Goal: Task Accomplishment & Management: Complete application form

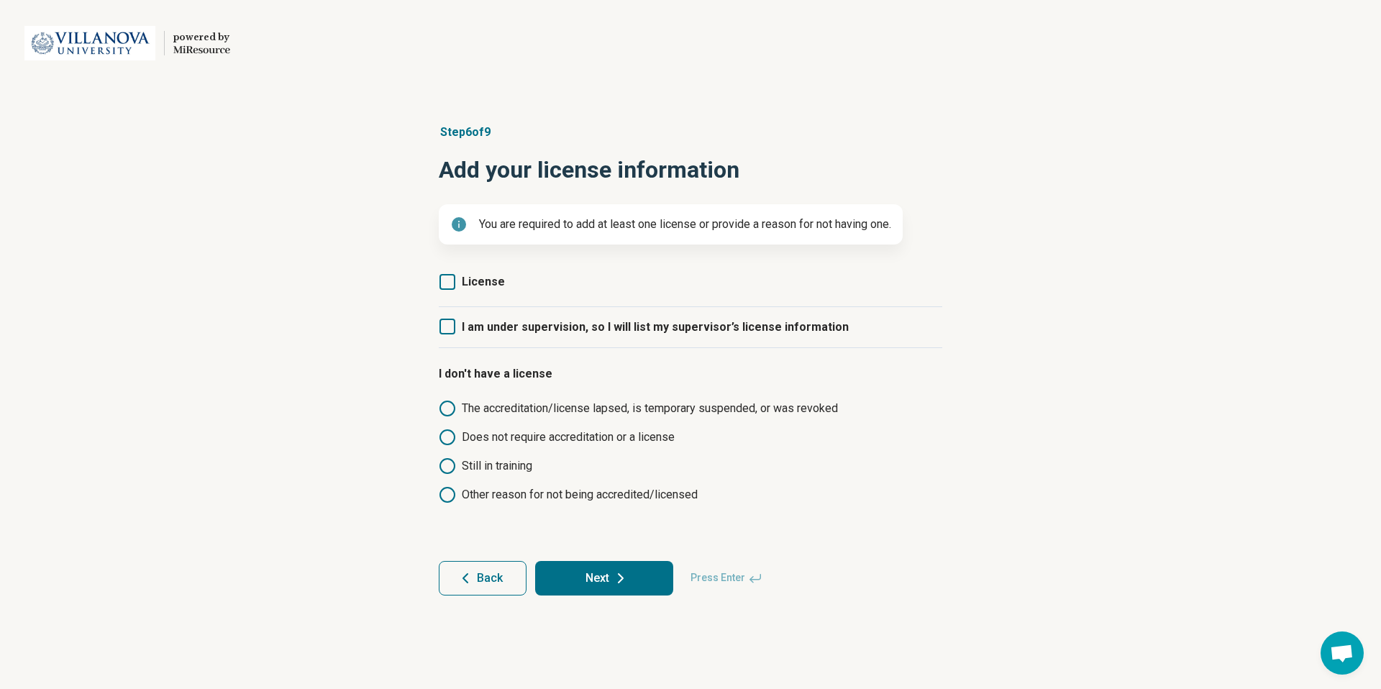
click at [452, 287] on icon at bounding box center [447, 282] width 16 height 16
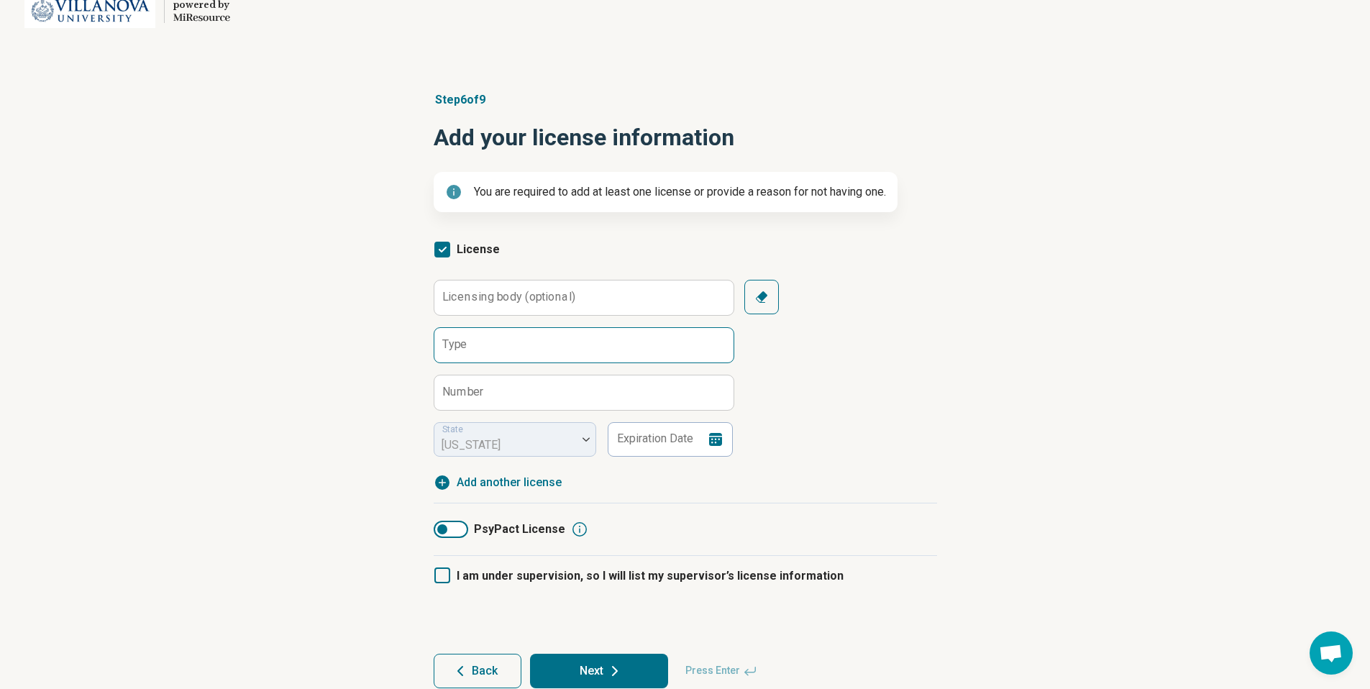
scroll to position [60, 0]
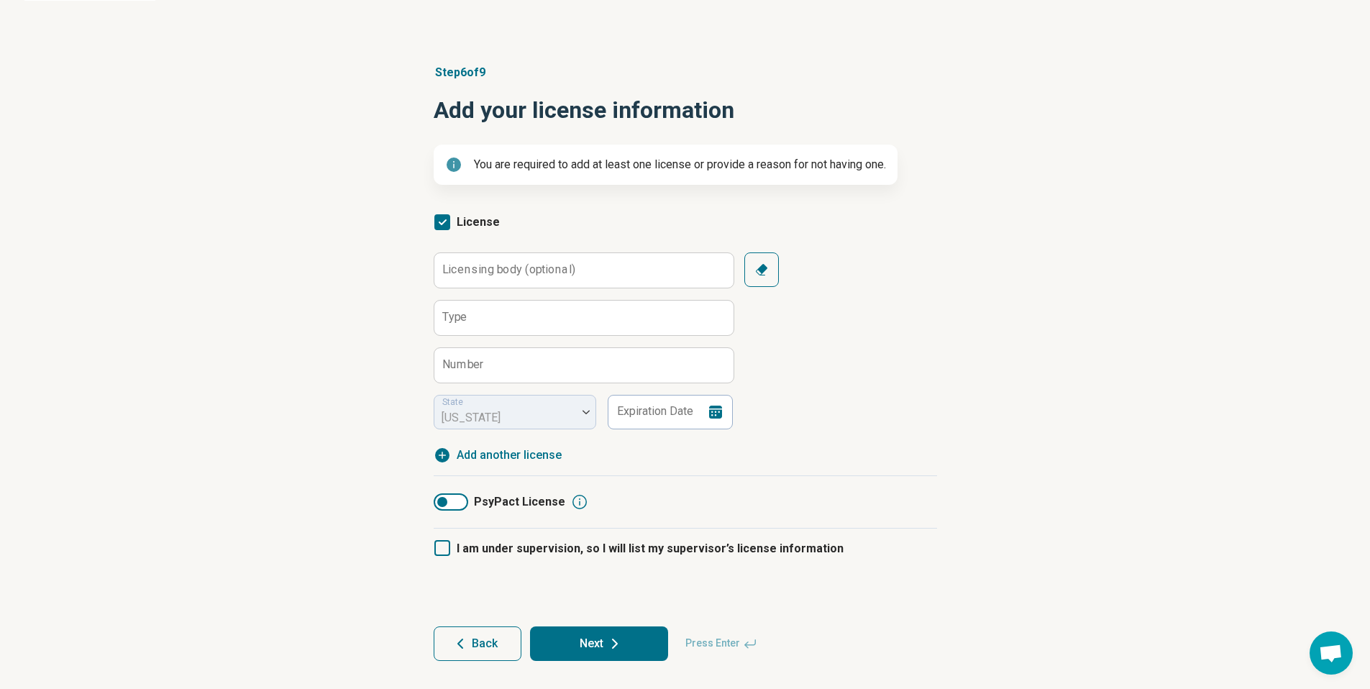
click at [442, 227] on icon at bounding box center [442, 222] width 16 height 16
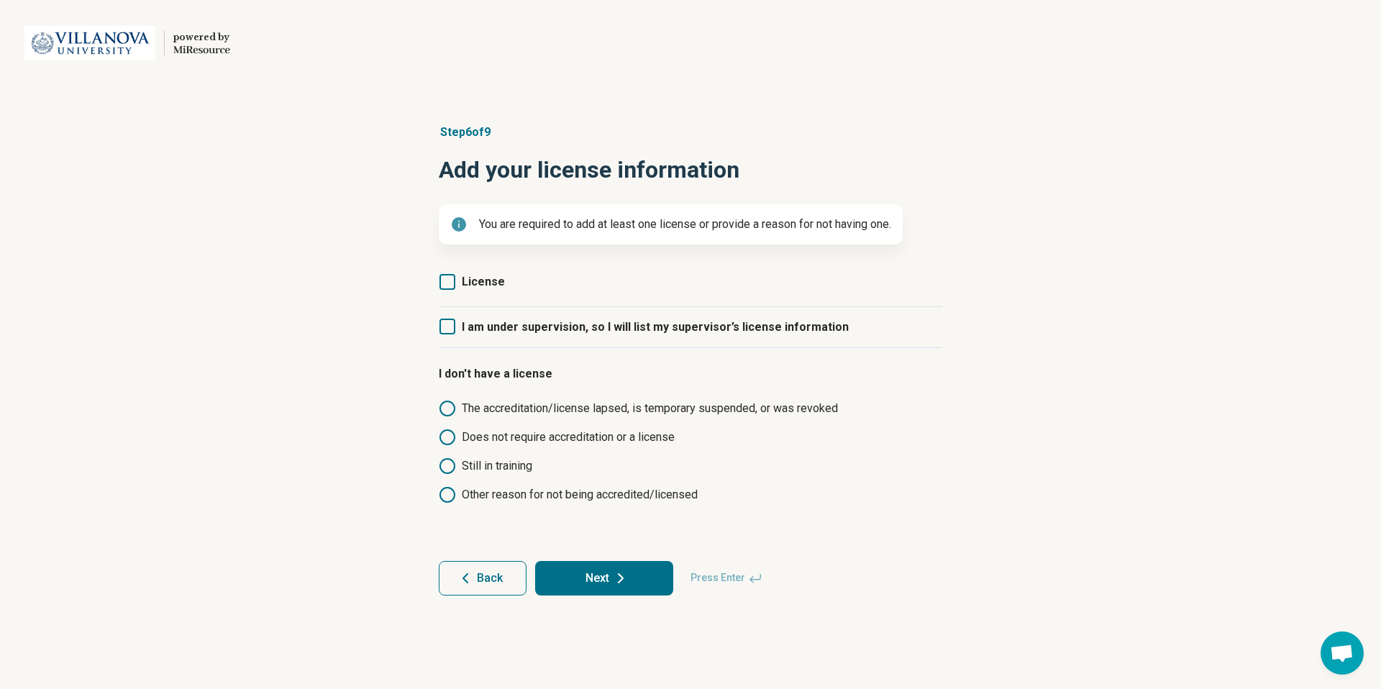
click at [443, 288] on icon at bounding box center [447, 282] width 16 height 16
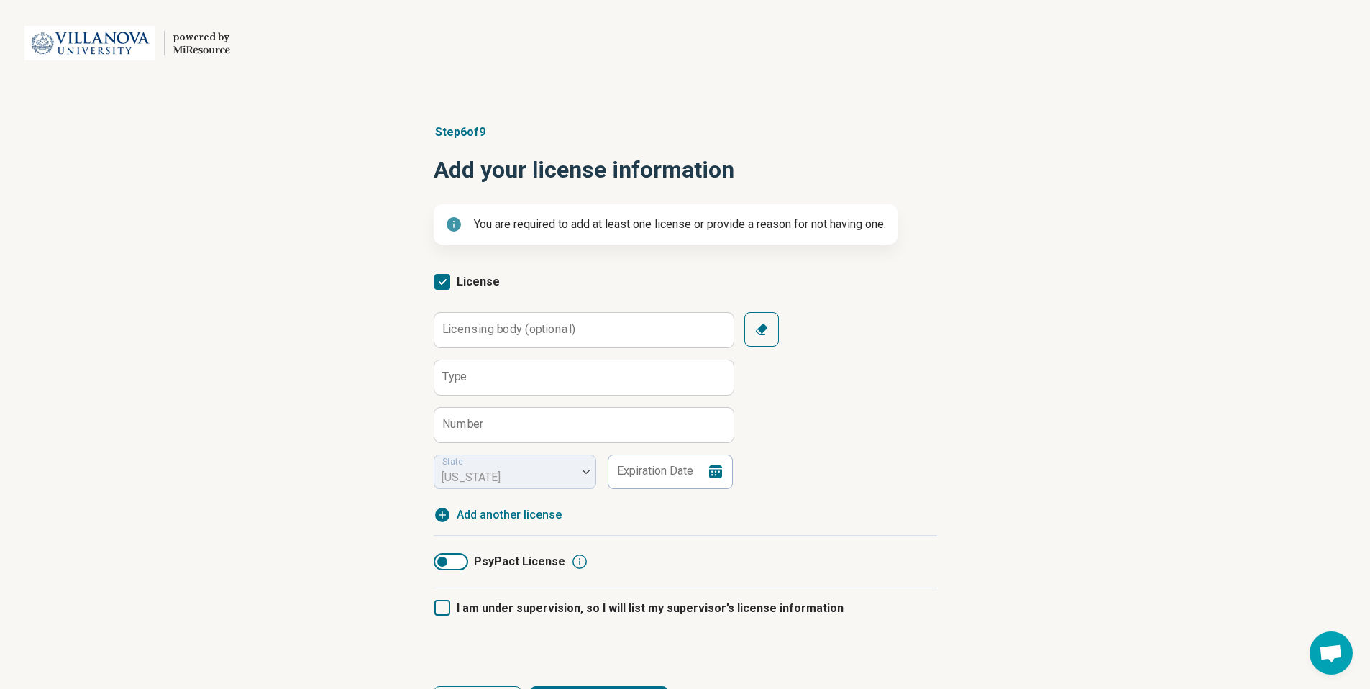
click at [455, 567] on div at bounding box center [451, 561] width 35 height 17
